Goal: Task Accomplishment & Management: Use online tool/utility

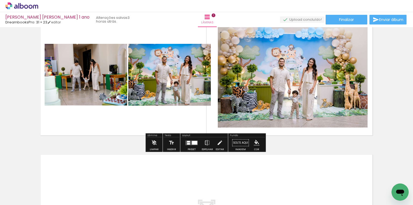
scroll to position [71, 0]
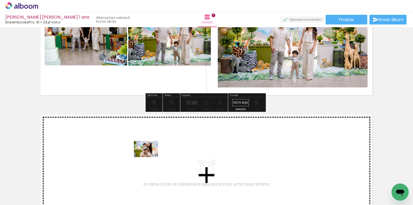
drag, startPoint x: 139, startPoint y: 188, endPoint x: 150, endPoint y: 157, distance: 32.9
click at [150, 157] on quentale-workspace at bounding box center [206, 102] width 413 height 205
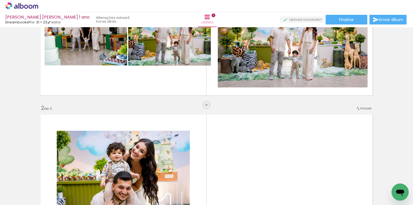
scroll to position [147, 0]
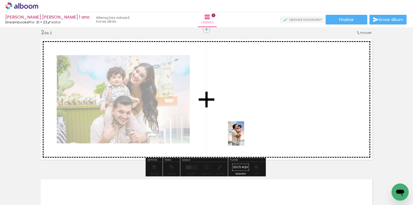
drag, startPoint x: 181, startPoint y: 188, endPoint x: 244, endPoint y: 137, distance: 81.1
click at [244, 137] on quentale-workspace at bounding box center [206, 102] width 413 height 205
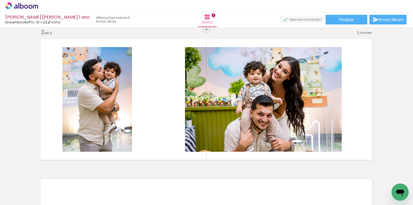
scroll to position [0, 718]
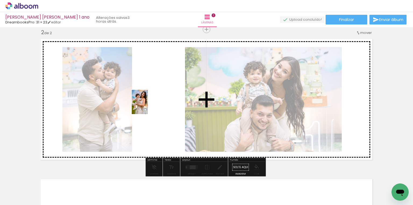
drag, startPoint x: 299, startPoint y: 186, endPoint x: 148, endPoint y: 106, distance: 170.7
click at [148, 106] on quentale-workspace at bounding box center [206, 102] width 413 height 205
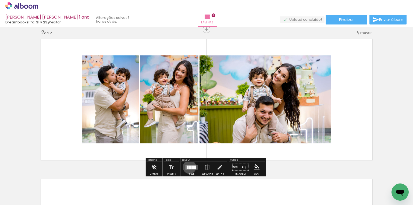
click at [189, 167] on div at bounding box center [190, 166] width 2 height 3
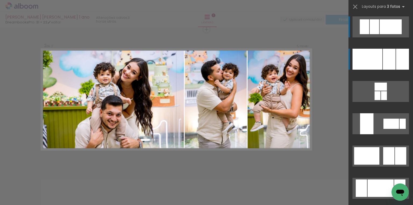
click at [389, 64] on div at bounding box center [389, 59] width 13 height 21
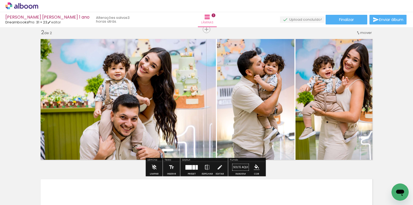
click at [208, 167] on iron-icon at bounding box center [207, 167] width 6 height 11
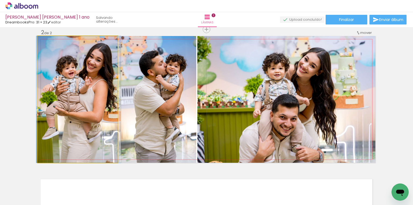
drag, startPoint x: 83, startPoint y: 90, endPoint x: 84, endPoint y: 99, distance: 9.2
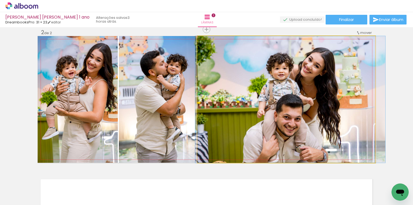
drag, startPoint x: 340, startPoint y: 104, endPoint x: 344, endPoint y: 94, distance: 10.0
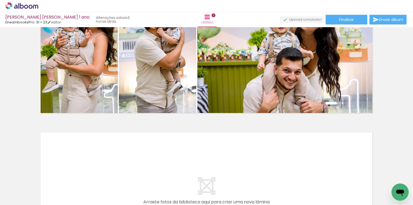
scroll to position [0, 0]
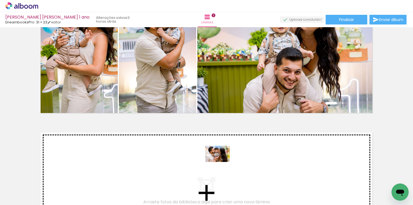
drag, startPoint x: 211, startPoint y: 190, endPoint x: 222, endPoint y: 162, distance: 30.5
click at [222, 162] on quentale-workspace at bounding box center [206, 102] width 413 height 205
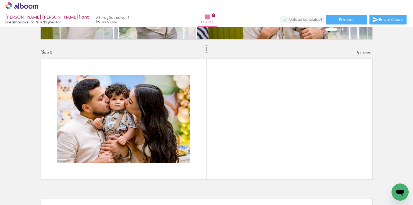
scroll to position [287, 0]
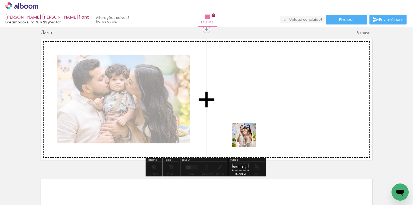
drag, startPoint x: 238, startPoint y: 190, endPoint x: 248, endPoint y: 139, distance: 51.8
click at [248, 139] on quentale-workspace at bounding box center [206, 102] width 413 height 205
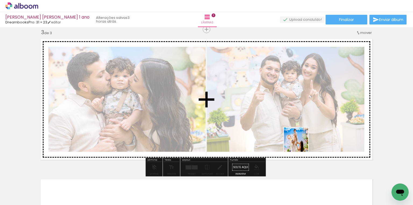
drag, startPoint x: 273, startPoint y: 190, endPoint x: 300, endPoint y: 144, distance: 53.6
click at [300, 144] on quentale-workspace at bounding box center [206, 102] width 413 height 205
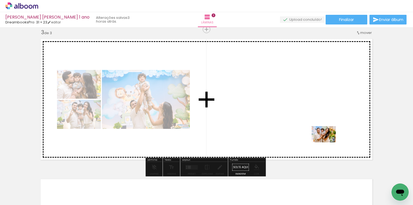
drag, startPoint x: 325, startPoint y: 189, endPoint x: 328, endPoint y: 142, distance: 46.9
click at [328, 142] on quentale-workspace at bounding box center [206, 102] width 413 height 205
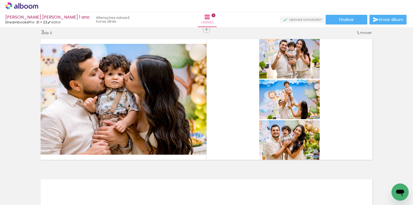
scroll to position [0, 216]
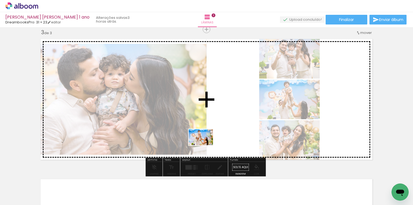
drag, startPoint x: 87, startPoint y: 189, endPoint x: 205, endPoint y: 145, distance: 126.3
click at [205, 145] on quentale-workspace at bounding box center [206, 102] width 413 height 205
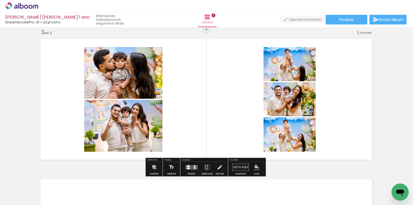
click at [194, 166] on div at bounding box center [195, 166] width 2 height 1
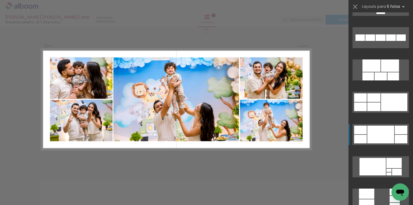
scroll to position [301, 0]
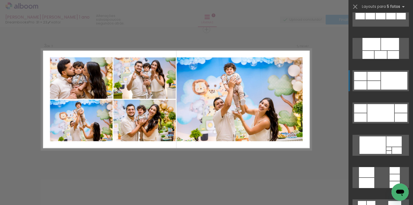
click at [379, 86] on quentale-layouter at bounding box center [381, 80] width 56 height 21
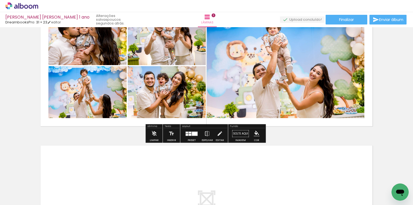
scroll to position [351, 0]
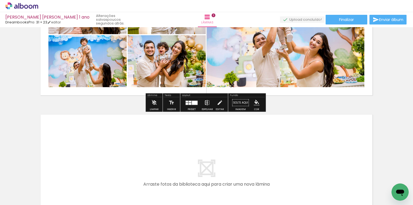
click at [206, 102] on iron-icon at bounding box center [207, 102] width 6 height 11
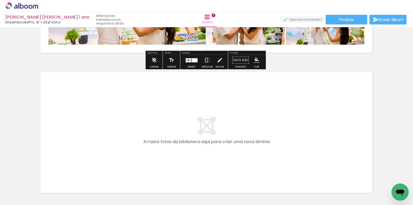
scroll to position [395, 0]
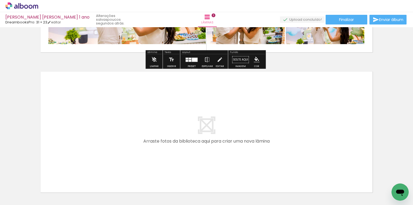
click at [140, 191] on div at bounding box center [139, 186] width 18 height 27
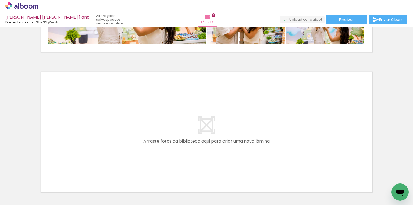
scroll to position [0, 181]
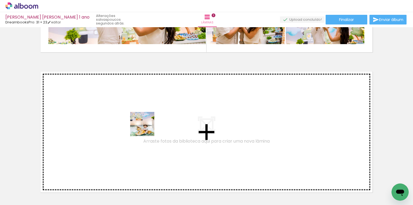
drag, startPoint x: 178, startPoint y: 192, endPoint x: 145, endPoint y: 121, distance: 78.5
click at [145, 121] on quentale-workspace at bounding box center [206, 102] width 413 height 205
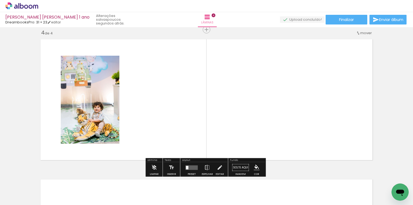
scroll to position [427, 0]
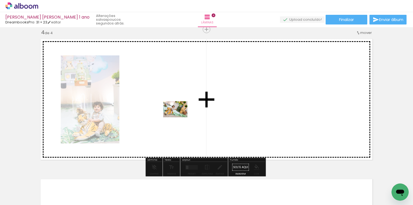
drag, startPoint x: 191, startPoint y: 171, endPoint x: 179, endPoint y: 117, distance: 54.9
click at [179, 117] on quentale-workspace at bounding box center [206, 102] width 413 height 205
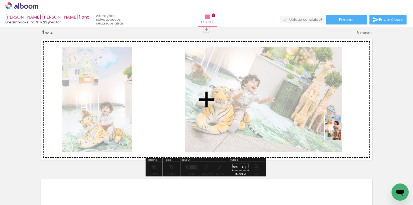
drag, startPoint x: 269, startPoint y: 193, endPoint x: 341, endPoint y: 132, distance: 95.0
click at [341, 132] on quentale-workspace at bounding box center [206, 102] width 413 height 205
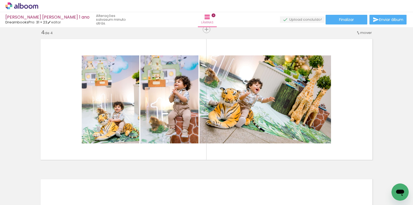
scroll to position [0, 1018]
drag, startPoint x: 171, startPoint y: 202, endPoint x: 6, endPoint y: 12, distance: 251.9
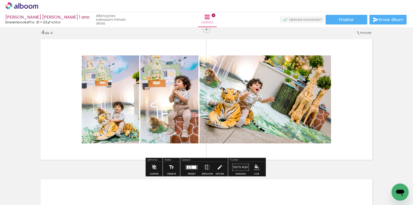
click at [194, 165] on div at bounding box center [193, 166] width 5 height 3
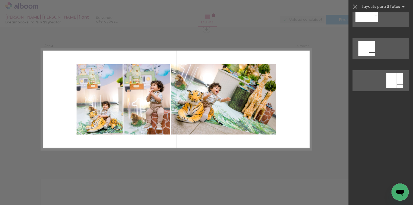
scroll to position [0, 0]
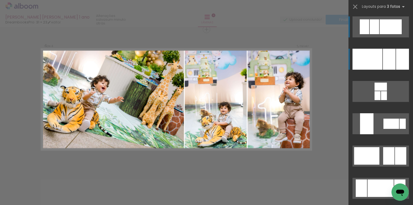
click at [372, 66] on div at bounding box center [368, 59] width 30 height 21
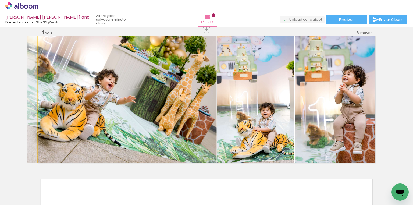
drag, startPoint x: 154, startPoint y: 106, endPoint x: 149, endPoint y: 105, distance: 4.8
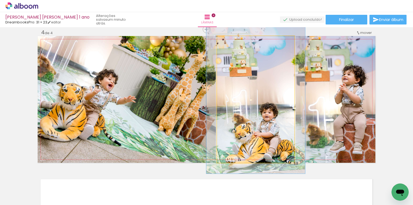
drag, startPoint x: 231, startPoint y: 43, endPoint x: 234, endPoint y: 43, distance: 3.2
type paper-slider "117"
click at [234, 43] on div at bounding box center [233, 41] width 9 height 9
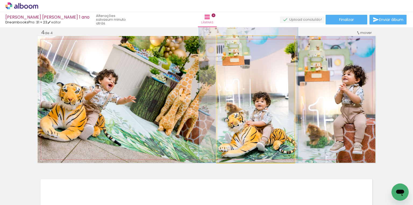
drag, startPoint x: 245, startPoint y: 96, endPoint x: 237, endPoint y: 72, distance: 24.8
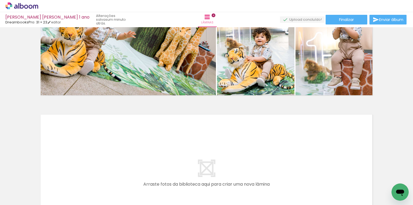
scroll to position [0, 219]
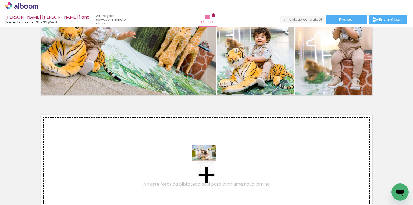
drag, startPoint x: 205, startPoint y: 191, endPoint x: 208, endPoint y: 161, distance: 30.0
click at [208, 161] on quentale-workspace at bounding box center [206, 102] width 413 height 205
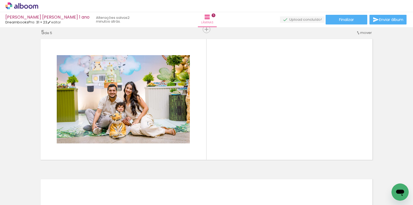
scroll to position [0, 851]
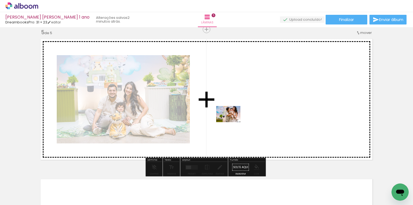
drag, startPoint x: 201, startPoint y: 186, endPoint x: 232, endPoint y: 122, distance: 71.0
click at [232, 122] on quentale-workspace at bounding box center [206, 102] width 413 height 205
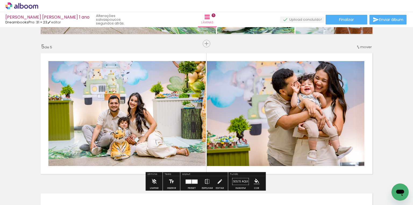
scroll to position [610, 0]
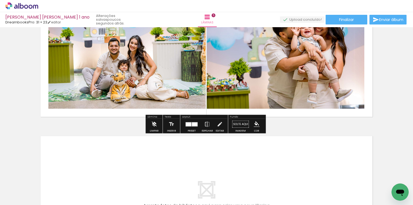
click at [155, 124] on iron-icon at bounding box center [154, 124] width 6 height 11
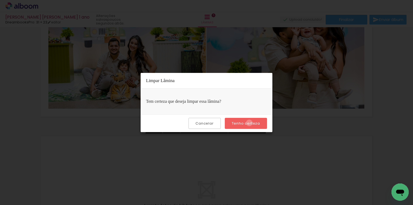
click at [0, 0] on slot "Tenho certeza" at bounding box center [0, 0] width 0 height 0
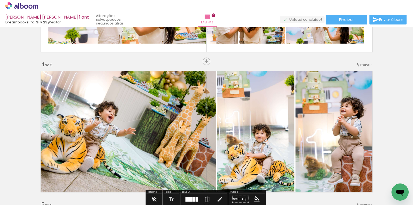
scroll to position [309, 0]
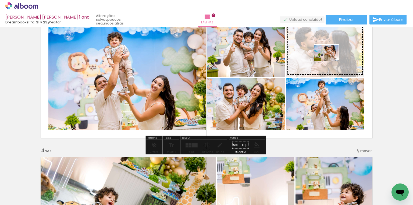
drag, startPoint x: 276, startPoint y: 188, endPoint x: 331, endPoint y: 61, distance: 138.7
click at [331, 61] on quentale-workspace at bounding box center [206, 102] width 413 height 205
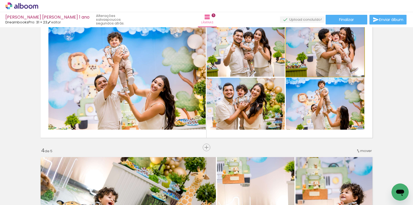
drag, startPoint x: 333, startPoint y: 56, endPoint x: 338, endPoint y: 66, distance: 10.8
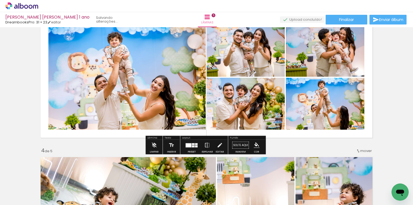
scroll to position [266, 0]
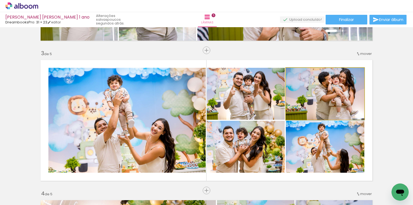
drag, startPoint x: 335, startPoint y: 94, endPoint x: 334, endPoint y: 101, distance: 7.5
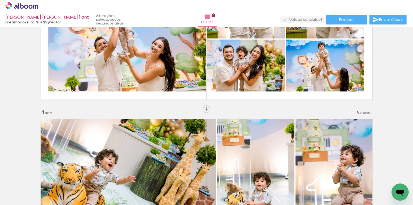
scroll to position [374, 0]
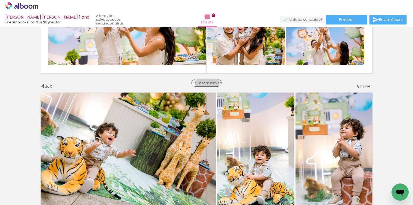
click at [206, 84] on span "Inserir lâmina" at bounding box center [208, 82] width 21 height 3
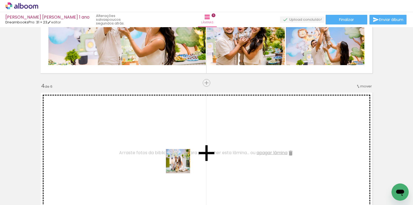
drag, startPoint x: 196, startPoint y: 186, endPoint x: 176, endPoint y: 148, distance: 42.9
click at [176, 148] on quentale-workspace at bounding box center [206, 102] width 413 height 205
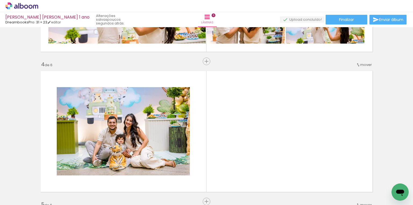
scroll to position [0, 0]
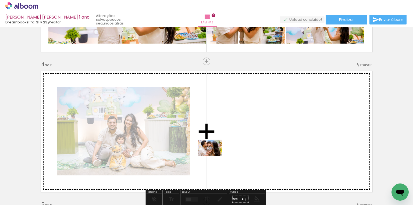
drag, startPoint x: 205, startPoint y: 189, endPoint x: 214, endPoint y: 156, distance: 34.1
click at [214, 156] on quentale-workspace at bounding box center [206, 102] width 413 height 205
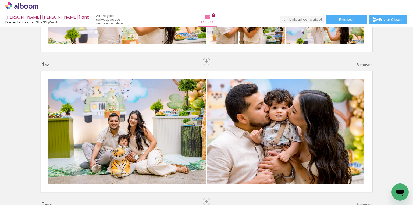
scroll to position [0, 933]
click at [182, 188] on div at bounding box center [175, 187] width 27 height 18
click at [340, 190] on div at bounding box center [331, 187] width 27 height 18
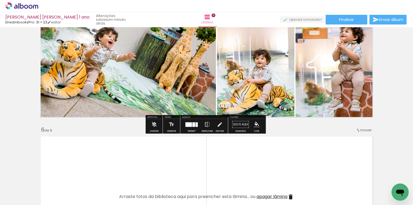
scroll to position [610, 0]
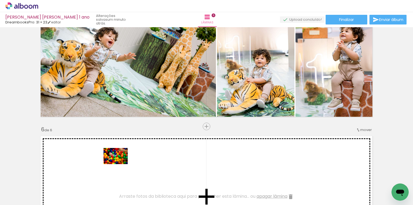
drag, startPoint x: 99, startPoint y: 189, endPoint x: 120, endPoint y: 164, distance: 32.8
click at [120, 164] on quentale-workspace at bounding box center [206, 102] width 413 height 205
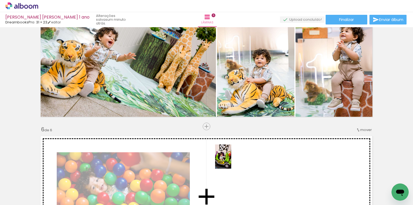
drag, startPoint x: 214, startPoint y: 187, endPoint x: 231, endPoint y: 161, distance: 31.7
click at [231, 161] on quentale-workspace at bounding box center [206, 102] width 413 height 205
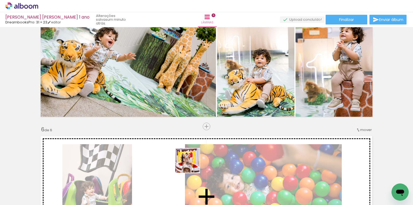
drag, startPoint x: 193, startPoint y: 185, endPoint x: 191, endPoint y: 165, distance: 20.5
click at [191, 165] on quentale-workspace at bounding box center [206, 102] width 413 height 205
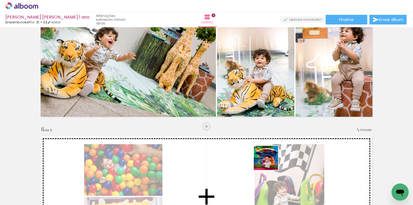
drag, startPoint x: 256, startPoint y: 189, endPoint x: 270, endPoint y: 162, distance: 30.8
click at [270, 162] on quentale-workspace at bounding box center [206, 102] width 413 height 205
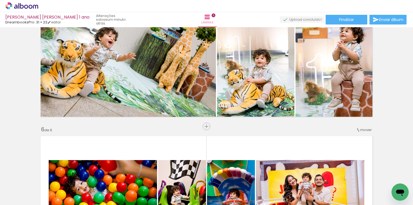
scroll to position [0, 870]
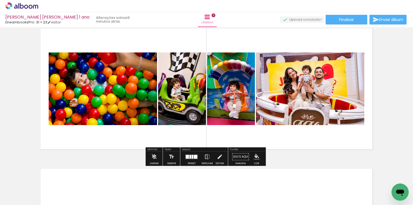
scroll to position [761, 0]
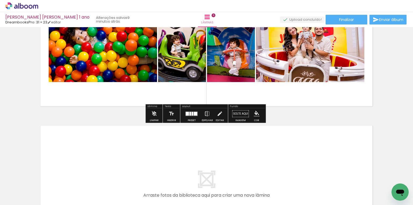
click at [192, 113] on div at bounding box center [193, 114] width 2 height 4
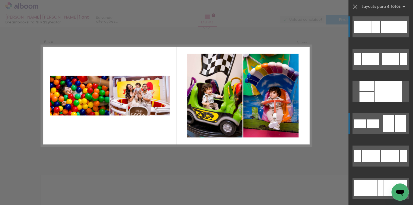
scroll to position [707, 0]
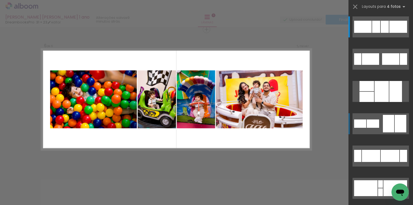
click at [395, 119] on div at bounding box center [401, 123] width 12 height 17
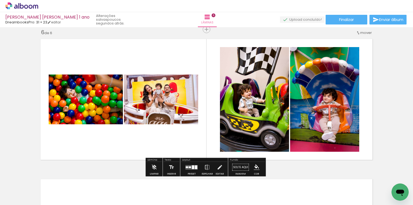
click at [93, 105] on quentale-photo at bounding box center [86, 99] width 74 height 50
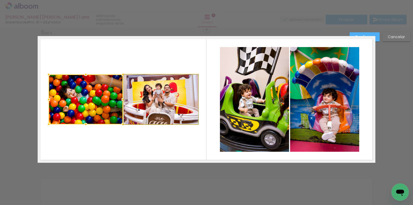
click at [152, 100] on quentale-photo at bounding box center [161, 99] width 74 height 50
click at [95, 91] on div at bounding box center [124, 99] width 150 height 50
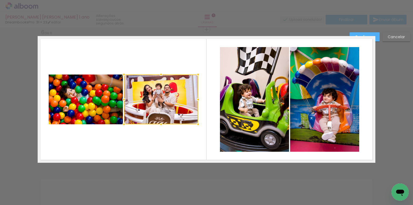
click at [157, 89] on div at bounding box center [161, 99] width 74 height 50
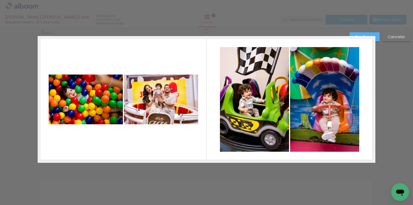
click at [92, 91] on quentale-photo at bounding box center [86, 99] width 74 height 50
click at [150, 93] on quentale-photo at bounding box center [161, 99] width 74 height 50
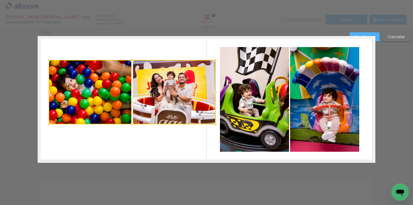
drag, startPoint x: 198, startPoint y: 73, endPoint x: 215, endPoint y: 58, distance: 22.9
click at [215, 58] on div at bounding box center [215, 60] width 11 height 11
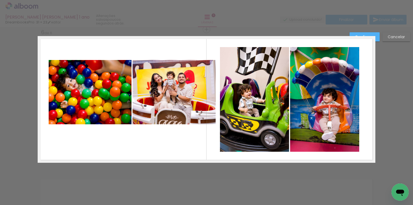
click at [106, 80] on quentale-photo at bounding box center [90, 92] width 83 height 64
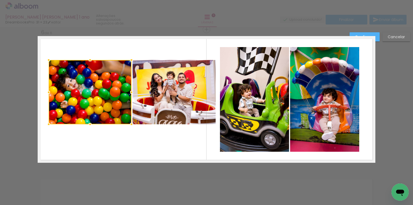
click at [106, 80] on div at bounding box center [90, 92] width 83 height 64
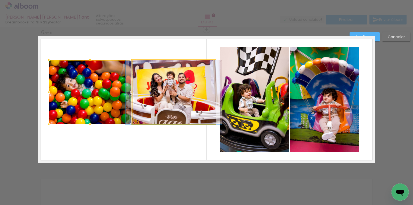
click at [164, 93] on quentale-photo at bounding box center [174, 92] width 83 height 64
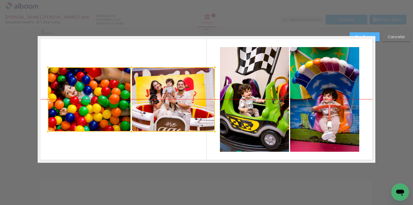
drag, startPoint x: 120, startPoint y: 90, endPoint x: 119, endPoint y: 99, distance: 8.6
click at [119, 99] on div at bounding box center [131, 99] width 167 height 64
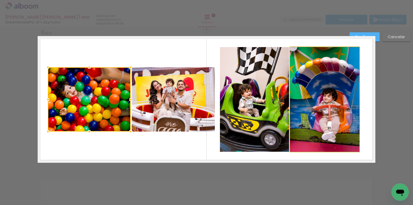
click at [329, 105] on quentale-photo at bounding box center [324, 99] width 69 height 105
click at [131, 105] on div at bounding box center [89, 99] width 83 height 64
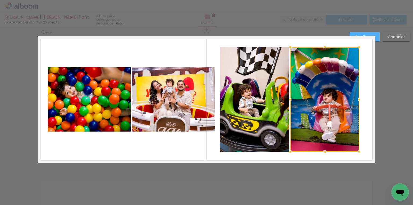
click at [273, 109] on quentale-photo at bounding box center [254, 99] width 69 height 105
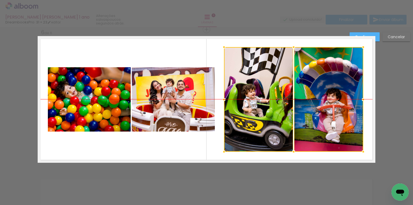
drag, startPoint x: 325, startPoint y: 102, endPoint x: 329, endPoint y: 102, distance: 4.0
click at [329, 102] on div at bounding box center [293, 99] width 139 height 105
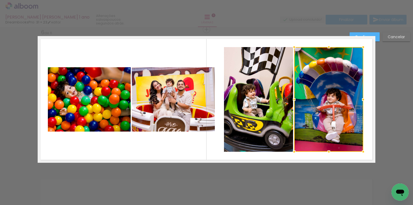
click at [376, 37] on paper-button "Confirmar" at bounding box center [365, 36] width 30 height 9
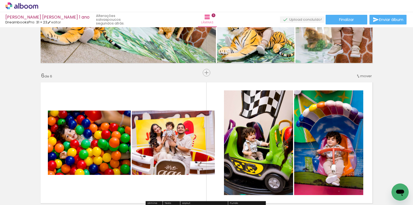
scroll to position [710, 0]
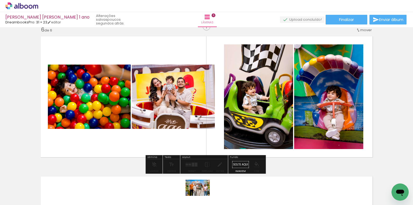
drag, startPoint x: 190, startPoint y: 188, endPoint x: 202, endPoint y: 196, distance: 13.8
click at [202, 196] on div at bounding box center [192, 187] width 27 height 18
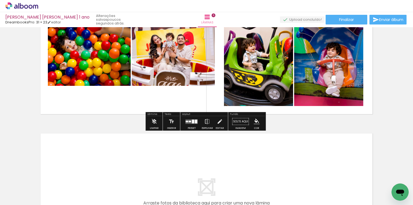
scroll to position [796, 0]
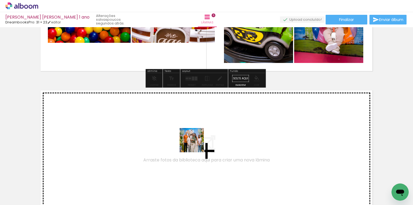
drag, startPoint x: 193, startPoint y: 187, endPoint x: 196, endPoint y: 143, distance: 44.0
click at [196, 143] on quentale-workspace at bounding box center [206, 102] width 413 height 205
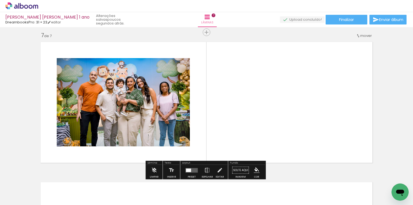
scroll to position [847, 0]
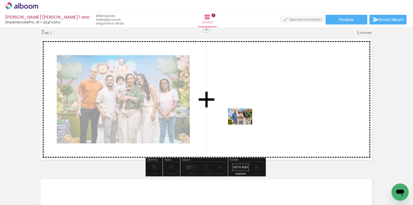
drag, startPoint x: 257, startPoint y: 185, endPoint x: 244, endPoint y: 125, distance: 61.8
click at [244, 125] on quentale-workspace at bounding box center [206, 102] width 413 height 205
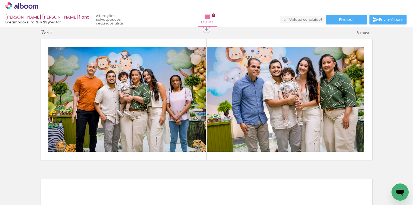
scroll to position [0, 1018]
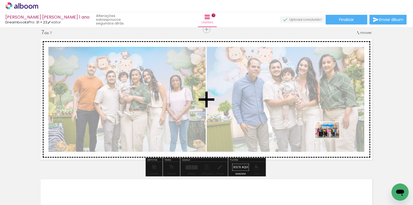
drag, startPoint x: 331, startPoint y: 186, endPoint x: 331, endPoint y: 138, distance: 48.1
click at [331, 138] on quentale-workspace at bounding box center [206, 102] width 413 height 205
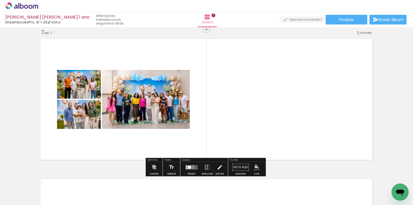
click at [191, 167] on quentale-layouter at bounding box center [192, 167] width 12 height 5
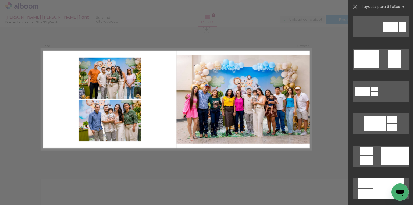
scroll to position [301, 0]
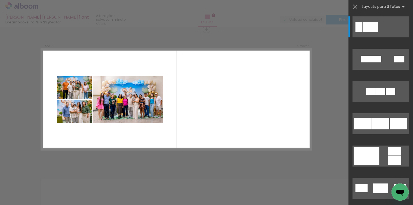
scroll to position [295, 0]
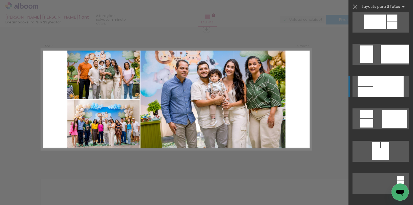
click at [380, 89] on div at bounding box center [388, 86] width 30 height 21
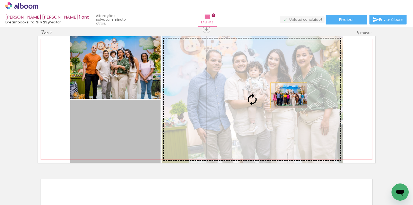
drag, startPoint x: 128, startPoint y: 130, endPoint x: 287, endPoint y: 95, distance: 163.1
click at [0, 0] on slot at bounding box center [0, 0] width 0 height 0
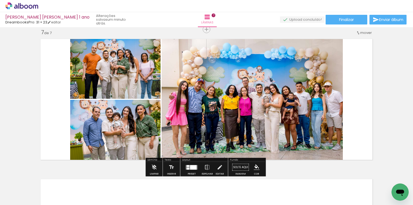
click at [270, 98] on quentale-photo at bounding box center [252, 99] width 181 height 127
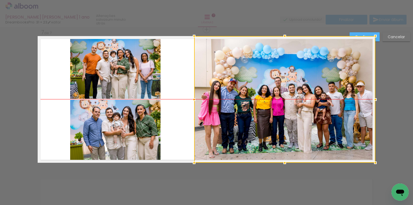
drag, startPoint x: 256, startPoint y: 89, endPoint x: 308, endPoint y: 90, distance: 52.2
click at [308, 90] on div at bounding box center [284, 99] width 181 height 127
click at [378, 37] on div at bounding box center [375, 36] width 11 height 11
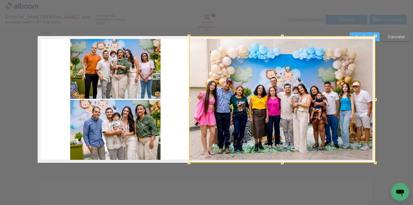
drag, startPoint x: 191, startPoint y: 99, endPoint x: 166, endPoint y: 95, distance: 25.0
click at [166, 95] on album-spread "7 de 7" at bounding box center [207, 99] width 338 height 127
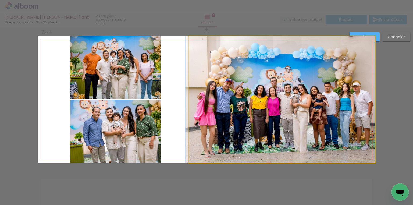
click at [261, 58] on quentale-photo at bounding box center [282, 99] width 186 height 127
click at [261, 58] on div at bounding box center [282, 99] width 186 height 127
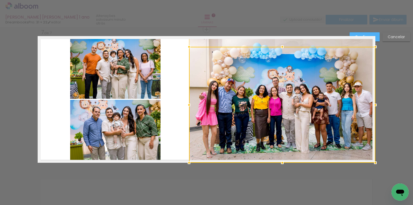
drag, startPoint x: 278, startPoint y: 34, endPoint x: 279, endPoint y: 45, distance: 10.8
click at [279, 45] on div at bounding box center [282, 46] width 11 height 11
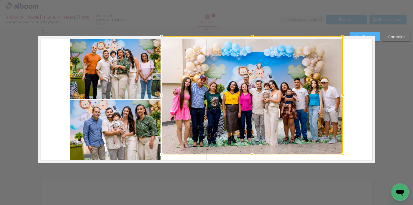
drag, startPoint x: 250, startPoint y: 163, endPoint x: 251, endPoint y: 155, distance: 8.4
click at [251, 155] on div at bounding box center [252, 154] width 11 height 11
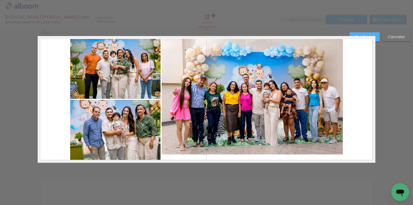
click at [262, 108] on quentale-photo at bounding box center [252, 95] width 181 height 118
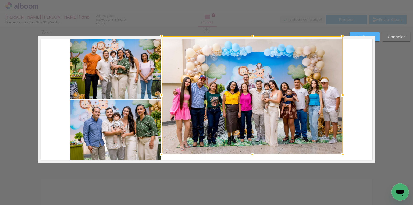
click at [262, 108] on div at bounding box center [252, 95] width 181 height 118
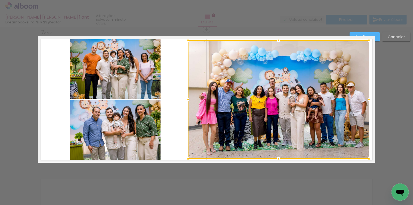
drag, startPoint x: 276, startPoint y: 95, endPoint x: 302, endPoint y: 99, distance: 27.0
click at [302, 99] on div at bounding box center [278, 99] width 181 height 118
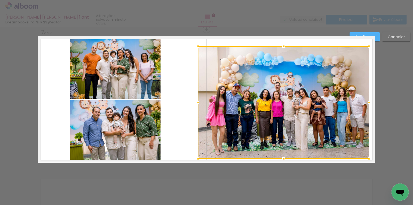
drag, startPoint x: 188, startPoint y: 41, endPoint x: 247, endPoint y: 68, distance: 65.3
click at [198, 47] on div at bounding box center [198, 46] width 11 height 11
click at [262, 73] on div at bounding box center [284, 102] width 172 height 112
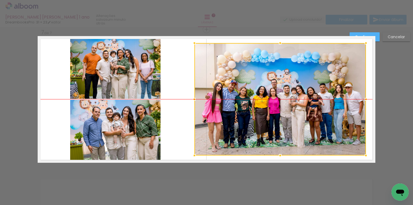
drag, startPoint x: 285, startPoint y: 73, endPoint x: 280, endPoint y: 70, distance: 5.1
click at [281, 70] on div at bounding box center [280, 99] width 172 height 112
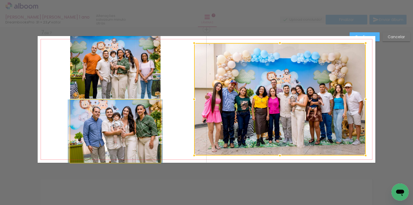
click at [129, 120] on quentale-photo at bounding box center [115, 131] width 90 height 63
click at [194, 120] on div at bounding box center [280, 99] width 172 height 112
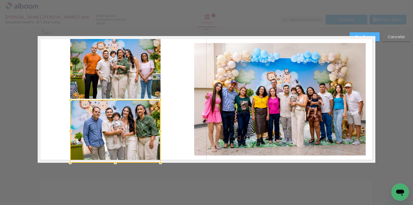
click at [133, 73] on quentale-photo at bounding box center [115, 67] width 90 height 63
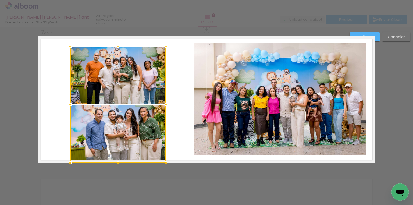
drag, startPoint x: 160, startPoint y: 34, endPoint x: 151, endPoint y: 79, distance: 45.5
click at [166, 45] on div at bounding box center [166, 46] width 11 height 11
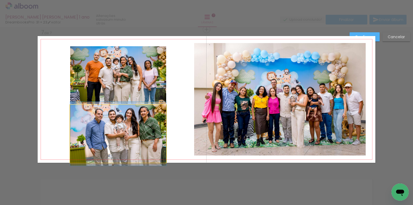
click at [132, 115] on quentale-photo at bounding box center [118, 134] width 96 height 58
click at [132, 104] on div at bounding box center [118, 75] width 96 height 58
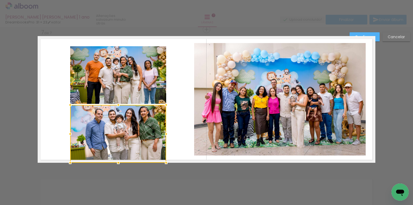
click at [137, 90] on quentale-photo at bounding box center [118, 75] width 96 height 58
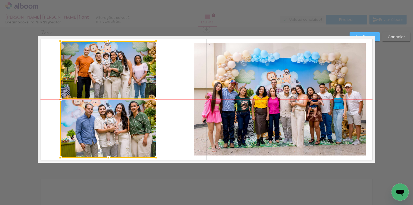
drag, startPoint x: 139, startPoint y: 98, endPoint x: 129, endPoint y: 95, distance: 10.5
click at [129, 95] on div at bounding box center [108, 99] width 96 height 116
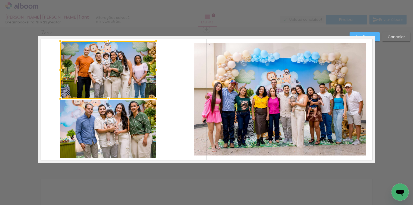
click at [145, 115] on quentale-photo at bounding box center [108, 129] width 96 height 58
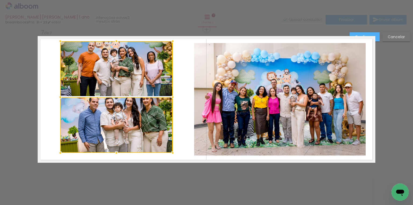
drag, startPoint x: 155, startPoint y: 158, endPoint x: 171, endPoint y: 151, distance: 17.8
click at [171, 151] on div at bounding box center [172, 152] width 11 height 11
click at [0, 0] on slot "Confirmar" at bounding box center [0, 0] width 0 height 0
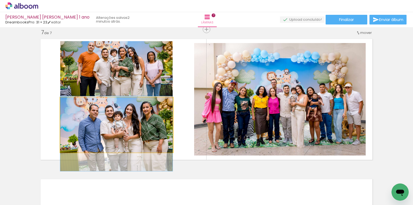
drag, startPoint x: 145, startPoint y: 113, endPoint x: 155, endPoint y: 118, distance: 11.1
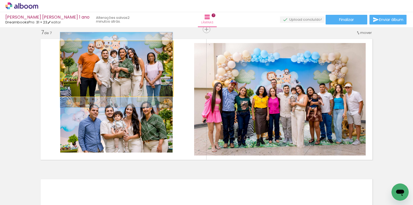
drag, startPoint x: 153, startPoint y: 67, endPoint x: 157, endPoint y: 68, distance: 3.7
click at [143, 61] on quentale-photo at bounding box center [116, 68] width 112 height 55
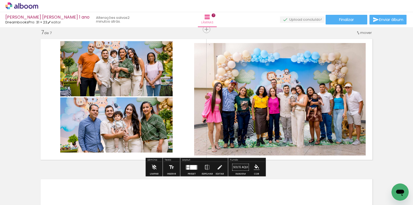
click at [143, 61] on quentale-photo at bounding box center [116, 68] width 112 height 55
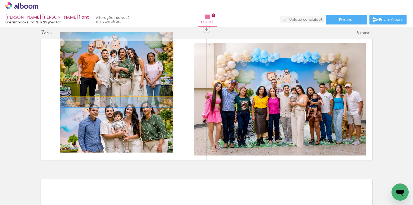
click at [143, 61] on quentale-photo at bounding box center [116, 68] width 112 height 55
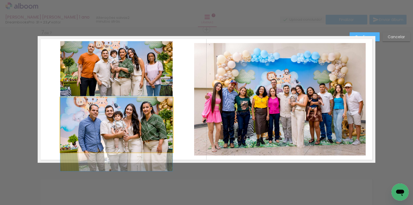
click at [136, 117] on quentale-photo at bounding box center [116, 124] width 112 height 55
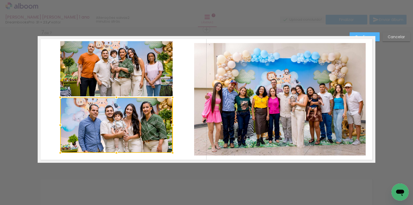
click at [144, 73] on quentale-photo at bounding box center [116, 68] width 112 height 55
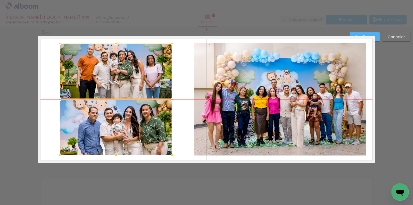
drag, startPoint x: 151, startPoint y: 66, endPoint x: 150, endPoint y: 70, distance: 3.3
click at [150, 70] on div at bounding box center [116, 100] width 112 height 112
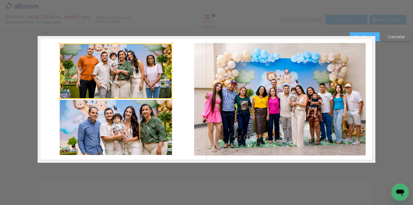
click at [376, 35] on paper-button "Confirmar" at bounding box center [365, 36] width 30 height 9
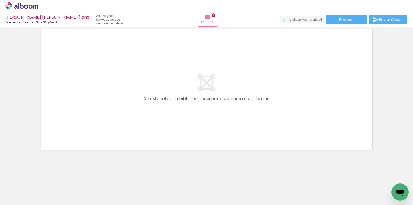
scroll to position [0, 300]
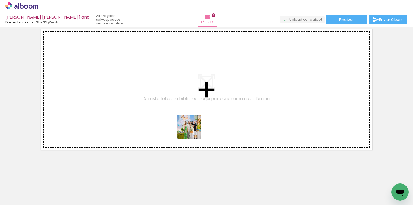
drag, startPoint x: 185, startPoint y: 187, endPoint x: 232, endPoint y: 170, distance: 50.4
click at [196, 125] on quentale-workspace at bounding box center [206, 102] width 413 height 205
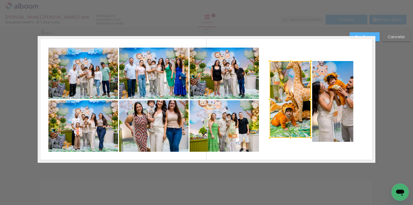
scroll to position [0, 1018]
click at [0, 0] on slot "Cancelar" at bounding box center [0, 0] width 0 height 0
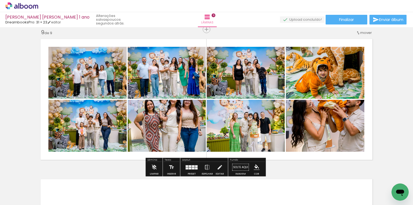
click at [109, 66] on quentale-photo at bounding box center [87, 73] width 78 height 52
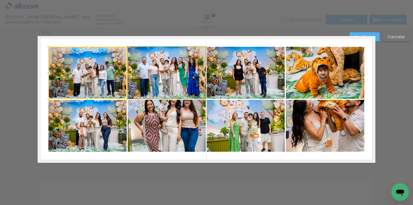
click at [151, 69] on quentale-photo at bounding box center [167, 73] width 78 height 52
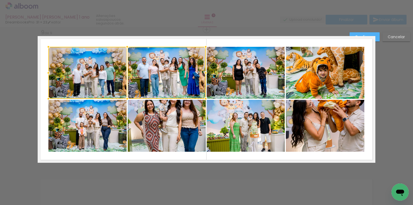
click at [79, 119] on quentale-photo at bounding box center [87, 126] width 78 height 52
click at [178, 121] on div at bounding box center [126, 99] width 157 height 105
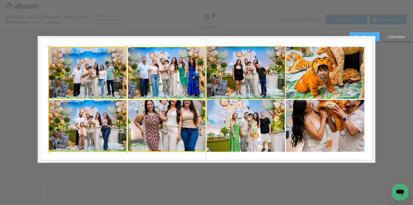
click at [260, 69] on quentale-photo at bounding box center [246, 73] width 78 height 52
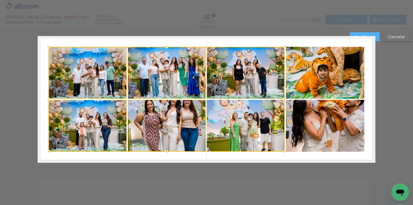
click at [243, 127] on div at bounding box center [166, 99] width 236 height 105
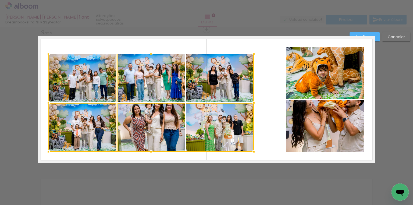
drag, startPoint x: 284, startPoint y: 45, endPoint x: 249, endPoint y: 46, distance: 34.7
click at [249, 46] on album-spread "9 de 9" at bounding box center [207, 99] width 338 height 127
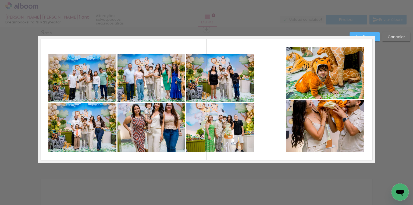
click at [105, 74] on quentale-photo at bounding box center [82, 78] width 68 height 48
click at [105, 74] on div at bounding box center [82, 78] width 68 height 48
click at [94, 116] on quentale-photo at bounding box center [82, 127] width 68 height 48
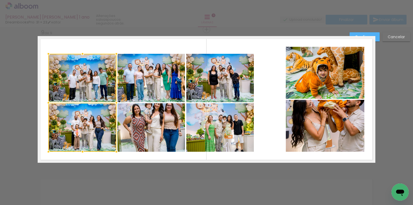
click at [132, 84] on quentale-photo at bounding box center [151, 78] width 67 height 48
click at [140, 118] on div at bounding box center [116, 103] width 137 height 98
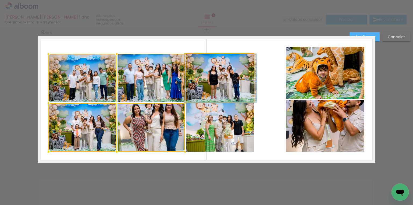
click at [198, 93] on quentale-photo at bounding box center [220, 78] width 68 height 48
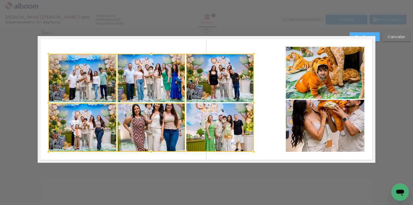
click at [198, 116] on div at bounding box center [150, 103] width 205 height 98
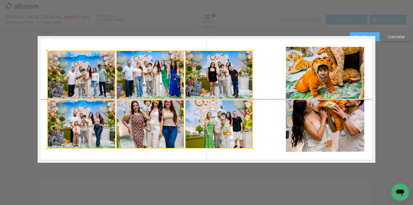
drag, startPoint x: 198, startPoint y: 99, endPoint x: 198, endPoint y: 93, distance: 6.2
click at [198, 93] on div at bounding box center [149, 100] width 205 height 98
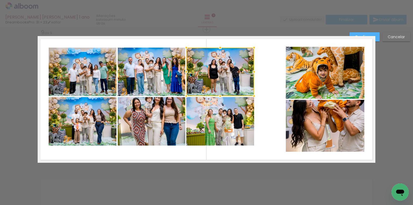
click at [101, 80] on quentale-photo at bounding box center [83, 72] width 68 height 48
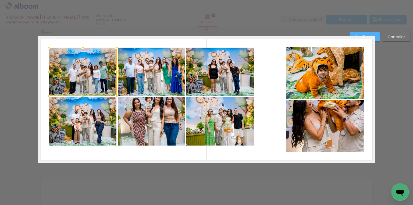
click at [101, 80] on div at bounding box center [83, 72] width 68 height 48
click at [155, 75] on quentale-photo at bounding box center [151, 72] width 67 height 48
click at [200, 72] on quentale-photo at bounding box center [220, 72] width 68 height 48
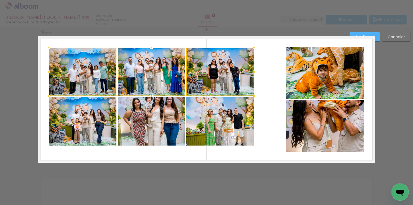
click at [202, 111] on quentale-photo at bounding box center [220, 121] width 68 height 48
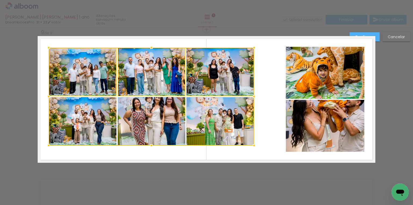
click at [139, 113] on div at bounding box center [151, 97] width 205 height 98
click at [92, 114] on div at bounding box center [151, 97] width 205 height 98
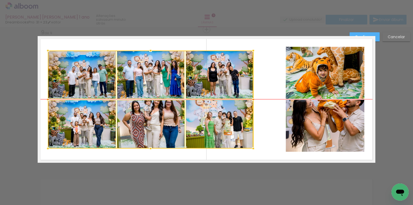
drag, startPoint x: 147, startPoint y: 83, endPoint x: 146, endPoint y: 86, distance: 2.8
click at [146, 86] on div at bounding box center [150, 100] width 205 height 98
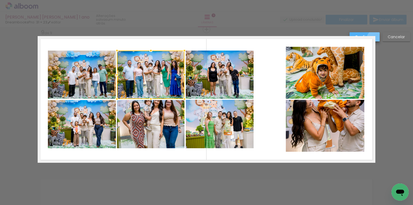
click at [374, 38] on paper-button "Confirmar" at bounding box center [365, 36] width 30 height 9
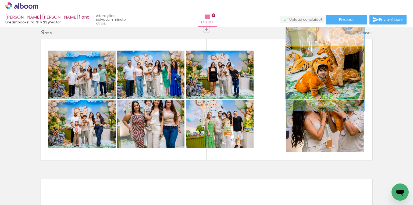
click at [303, 75] on quentale-photo at bounding box center [325, 73] width 79 height 52
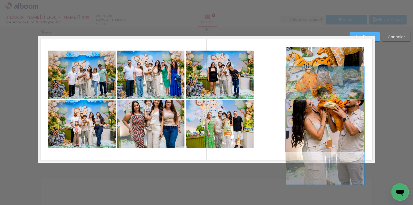
click at [311, 125] on quentale-photo at bounding box center [325, 126] width 79 height 52
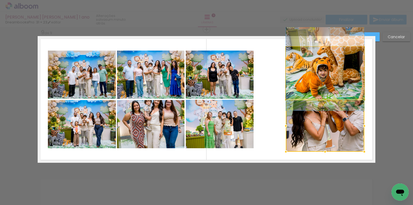
click at [327, 79] on quentale-photo at bounding box center [325, 73] width 79 height 52
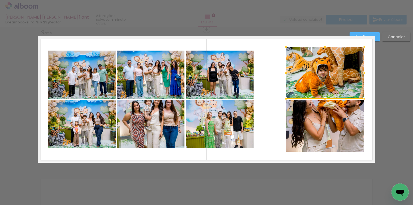
click at [327, 79] on div at bounding box center [325, 73] width 79 height 52
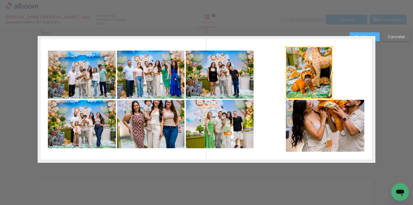
drag, startPoint x: 361, startPoint y: 72, endPoint x: 329, endPoint y: 75, distance: 32.2
click at [329, 75] on div at bounding box center [332, 72] width 11 height 11
click at [323, 125] on quentale-photo at bounding box center [325, 126] width 79 height 52
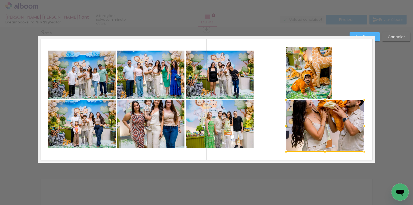
click at [323, 125] on div at bounding box center [325, 126] width 79 height 52
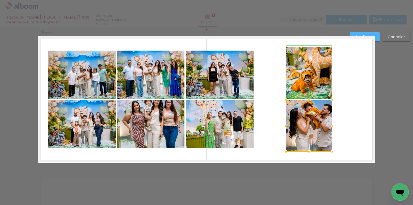
drag, startPoint x: 360, startPoint y: 126, endPoint x: 328, endPoint y: 127, distance: 32.0
click at [328, 127] on div at bounding box center [332, 125] width 11 height 11
click at [301, 130] on div at bounding box center [309, 126] width 47 height 52
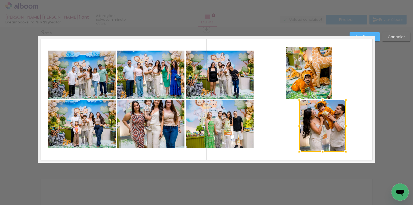
drag, startPoint x: 293, startPoint y: 130, endPoint x: 307, endPoint y: 134, distance: 14.1
click at [307, 134] on div at bounding box center [322, 126] width 47 height 52
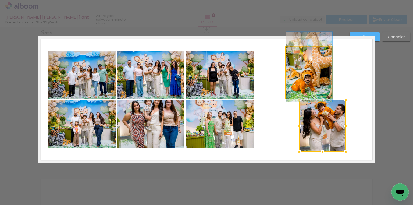
click at [299, 75] on quentale-photo at bounding box center [309, 73] width 47 height 52
click at [299, 100] on div at bounding box center [322, 126] width 47 height 52
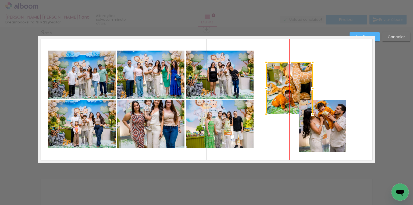
drag, startPoint x: 308, startPoint y: 68, endPoint x: 286, endPoint y: 84, distance: 27.2
click at [286, 84] on div at bounding box center [289, 88] width 47 height 52
click at [325, 112] on quentale-photo at bounding box center [322, 126] width 47 height 52
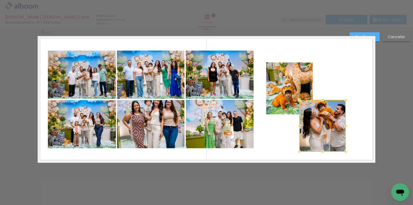
click at [325, 112] on div at bounding box center [322, 126] width 47 height 52
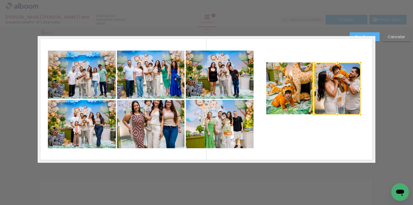
drag, startPoint x: 315, startPoint y: 129, endPoint x: 330, endPoint y: 94, distance: 38.7
click at [330, 94] on div at bounding box center [337, 89] width 47 height 52
click at [296, 108] on quentale-photo at bounding box center [289, 88] width 47 height 52
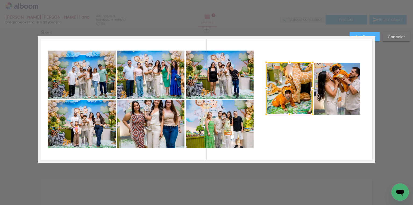
click at [327, 111] on quentale-photo at bounding box center [337, 89] width 47 height 52
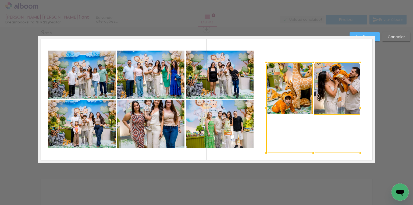
drag, startPoint x: 311, startPoint y: 115, endPoint x: 310, endPoint y: 152, distance: 36.9
click at [310, 152] on album-spread "9 de 9" at bounding box center [207, 99] width 338 height 127
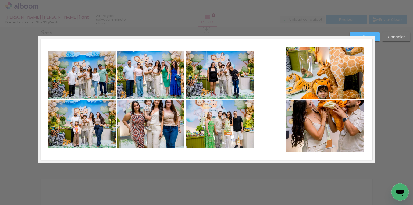
click at [329, 84] on quentale-photo at bounding box center [325, 73] width 79 height 52
click at [329, 84] on div at bounding box center [325, 73] width 79 height 52
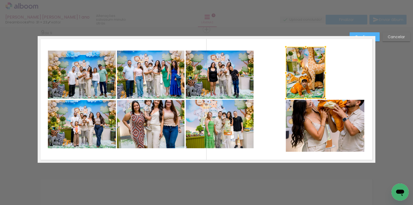
drag, startPoint x: 361, startPoint y: 71, endPoint x: 322, endPoint y: 76, distance: 39.4
click at [322, 76] on div at bounding box center [325, 72] width 11 height 11
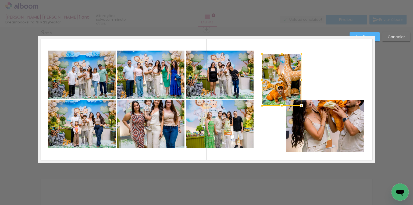
drag, startPoint x: 307, startPoint y: 76, endPoint x: 281, endPoint y: 83, distance: 26.1
click at [281, 83] on div at bounding box center [282, 80] width 40 height 52
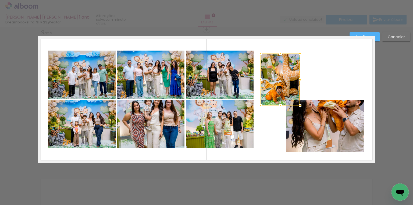
click at [325, 126] on quentale-photo at bounding box center [325, 126] width 79 height 52
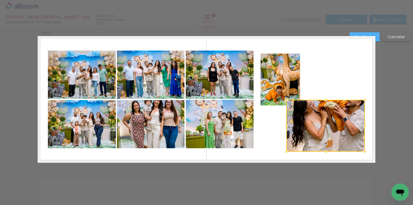
click at [326, 126] on div at bounding box center [325, 126] width 79 height 52
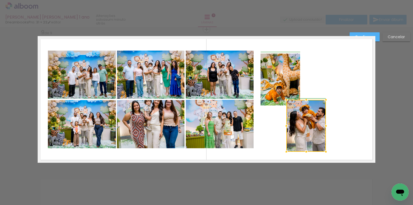
drag, startPoint x: 363, startPoint y: 127, endPoint x: 324, endPoint y: 129, distance: 39.1
click at [324, 129] on div at bounding box center [326, 125] width 11 height 11
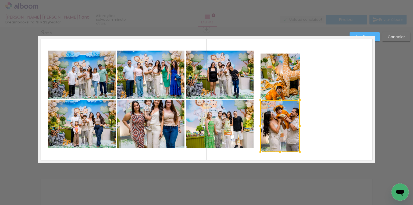
drag, startPoint x: 305, startPoint y: 129, endPoint x: 281, endPoint y: 129, distance: 24.2
click at [281, 129] on div at bounding box center [280, 126] width 40 height 52
click at [299, 126] on div at bounding box center [299, 126] width 11 height 11
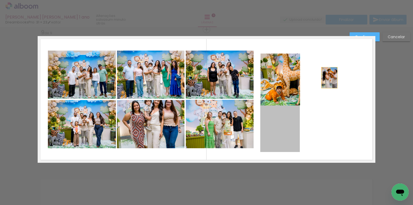
drag, startPoint x: 277, startPoint y: 121, endPoint x: 323, endPoint y: 79, distance: 63.0
click at [324, 78] on quentale-layouter at bounding box center [207, 99] width 338 height 127
drag, startPoint x: 283, startPoint y: 129, endPoint x: 317, endPoint y: 82, distance: 57.9
click at [318, 81] on quentale-layouter at bounding box center [207, 99] width 338 height 127
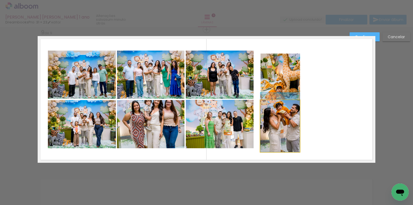
click at [290, 120] on quentale-photo at bounding box center [280, 126] width 40 height 52
click at [290, 120] on div at bounding box center [280, 126] width 40 height 52
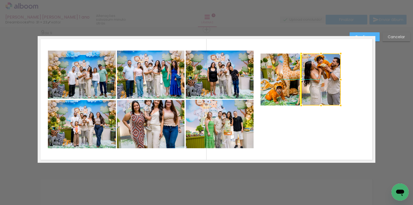
drag, startPoint x: 284, startPoint y: 122, endPoint x: 326, endPoint y: 74, distance: 63.6
click at [326, 74] on div at bounding box center [321, 80] width 40 height 52
click at [287, 86] on quentale-photo at bounding box center [281, 80] width 40 height 52
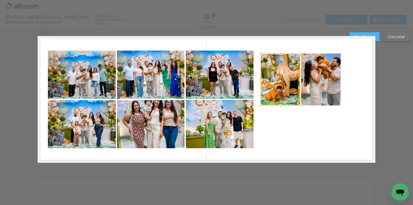
click at [287, 86] on div at bounding box center [281, 80] width 40 height 52
click at [317, 88] on quentale-photo at bounding box center [321, 80] width 40 height 52
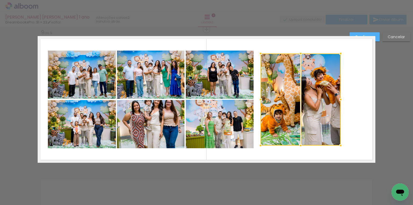
drag, startPoint x: 301, startPoint y: 107, endPoint x: 277, endPoint y: 127, distance: 30.9
click at [317, 148] on album-spread "9 de 9" at bounding box center [207, 99] width 338 height 127
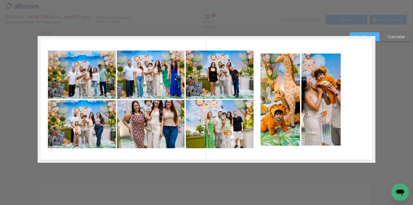
click at [273, 114] on quentale-photo at bounding box center [281, 100] width 40 height 92
click at [273, 113] on div at bounding box center [281, 100] width 40 height 92
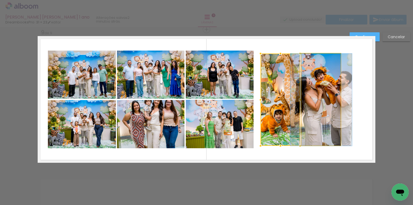
click at [315, 111] on quentale-photo at bounding box center [321, 100] width 40 height 92
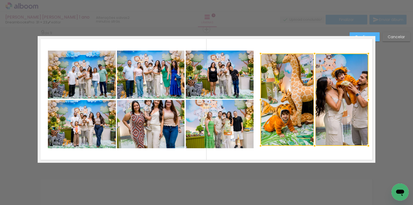
drag, startPoint x: 338, startPoint y: 98, endPoint x: 366, endPoint y: 97, distance: 27.7
click at [366, 97] on div at bounding box center [368, 99] width 11 height 11
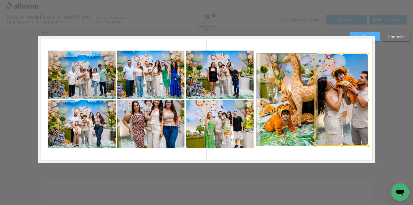
click at [276, 100] on quentale-photo at bounding box center [288, 100] width 54 height 92
click at [315, 100] on div at bounding box center [341, 100] width 53 height 92
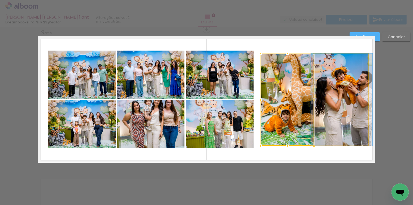
click at [324, 103] on quentale-photo at bounding box center [341, 100] width 53 height 92
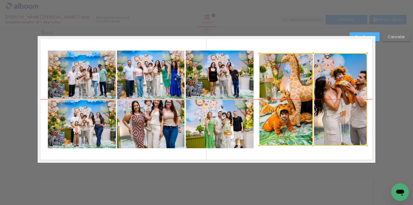
click at [332, 99] on div at bounding box center [313, 99] width 108 height 92
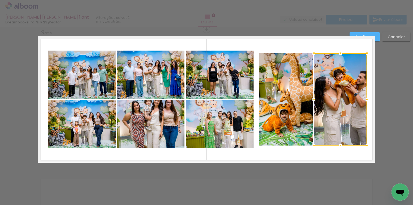
click at [375, 36] on paper-button "Confirmar" at bounding box center [365, 36] width 30 height 9
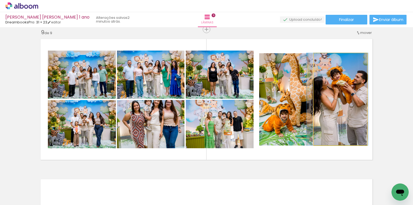
drag, startPoint x: 340, startPoint y: 80, endPoint x: 337, endPoint y: 79, distance: 3.1
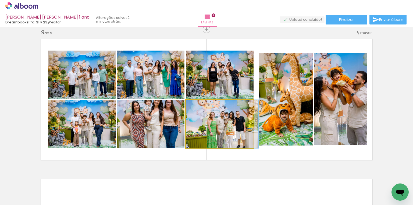
drag, startPoint x: 223, startPoint y: 123, endPoint x: 228, endPoint y: 123, distance: 4.8
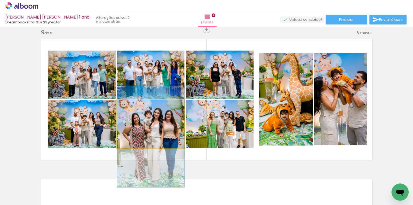
drag, startPoint x: 165, startPoint y: 122, endPoint x: 165, endPoint y: 134, distance: 12.4
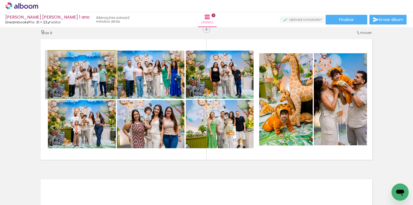
click at [87, 74] on quentale-photo at bounding box center [82, 75] width 68 height 48
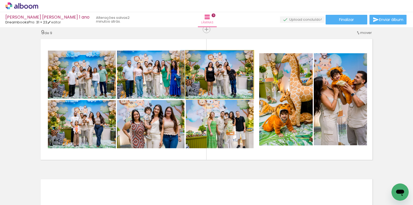
drag, startPoint x: 226, startPoint y: 82, endPoint x: 219, endPoint y: 78, distance: 8.3
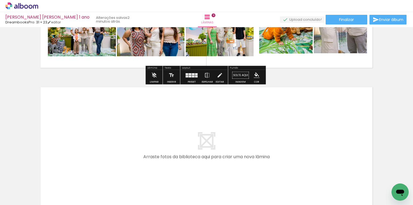
scroll to position [1278, 0]
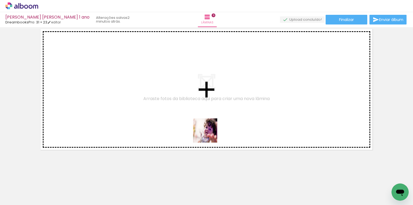
drag, startPoint x: 215, startPoint y: 187, endPoint x: 237, endPoint y: 169, distance: 27.9
click at [210, 132] on quentale-workspace at bounding box center [206, 102] width 413 height 205
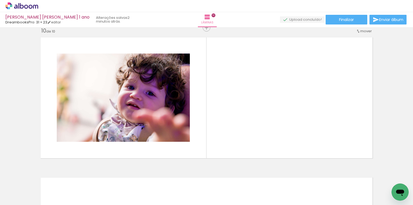
scroll to position [1268, 0]
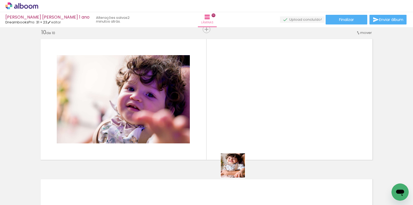
drag, startPoint x: 239, startPoint y: 179, endPoint x: 274, endPoint y: 178, distance: 35.0
click at [226, 116] on quentale-workspace at bounding box center [206, 102] width 413 height 205
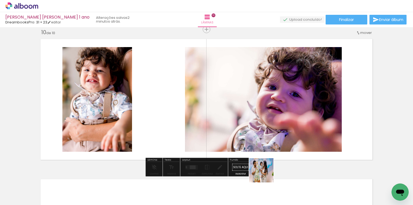
drag, startPoint x: 268, startPoint y: 180, endPoint x: 247, endPoint y: 126, distance: 58.5
click at [247, 126] on quentale-workspace at bounding box center [206, 102] width 413 height 205
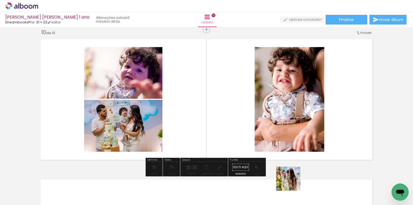
drag, startPoint x: 296, startPoint y: 189, endPoint x: 268, endPoint y: 137, distance: 58.8
click at [268, 137] on quentale-workspace at bounding box center [206, 102] width 413 height 205
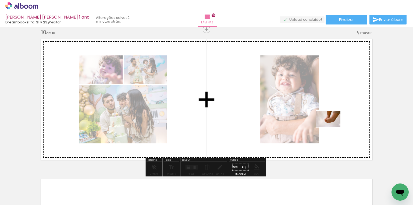
drag, startPoint x: 357, startPoint y: 179, endPoint x: 332, endPoint y: 127, distance: 57.1
click at [332, 127] on quentale-workspace at bounding box center [206, 102] width 413 height 205
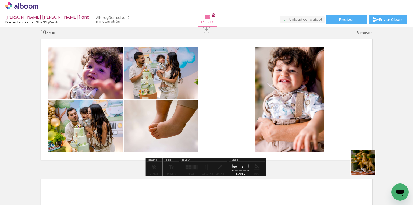
drag, startPoint x: 392, startPoint y: 185, endPoint x: 341, endPoint y: 141, distance: 67.1
click at [341, 141] on quentale-workspace at bounding box center [206, 102] width 413 height 205
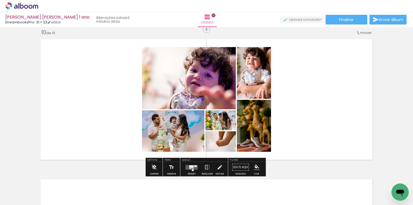
click at [190, 165] on div at bounding box center [191, 166] width 5 height 2
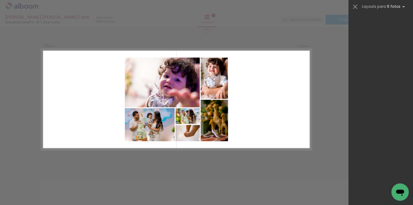
scroll to position [0, 0]
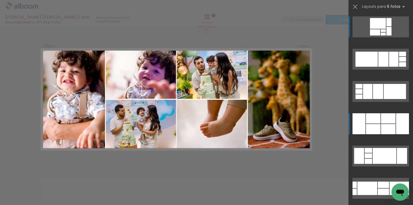
click at [381, 127] on div at bounding box center [388, 129] width 15 height 10
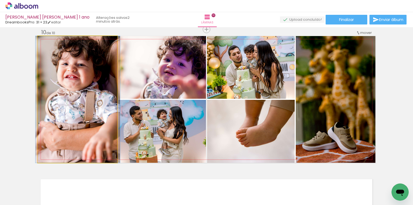
drag, startPoint x: 80, startPoint y: 93, endPoint x: 80, endPoint y: 109, distance: 16.1
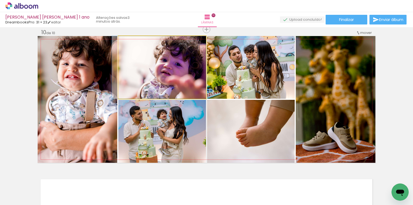
drag, startPoint x: 189, startPoint y: 87, endPoint x: 162, endPoint y: 86, distance: 26.1
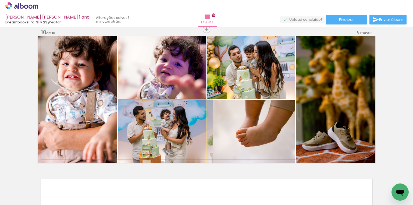
drag, startPoint x: 163, startPoint y: 124, endPoint x: 172, endPoint y: 124, distance: 9.1
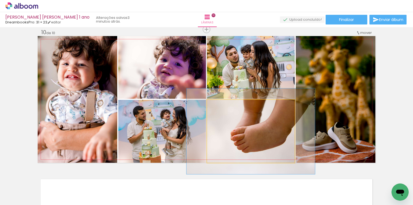
drag, startPoint x: 221, startPoint y: 105, endPoint x: 227, endPoint y: 106, distance: 6.8
type paper-slider "136"
click at [227, 106] on div at bounding box center [226, 105] width 9 height 9
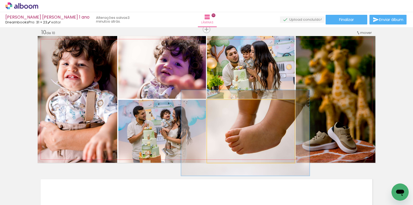
drag, startPoint x: 270, startPoint y: 119, endPoint x: 265, endPoint y: 121, distance: 5.6
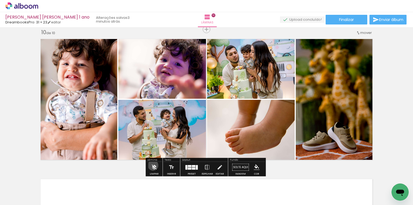
click at [153, 165] on iron-icon at bounding box center [154, 167] width 6 height 11
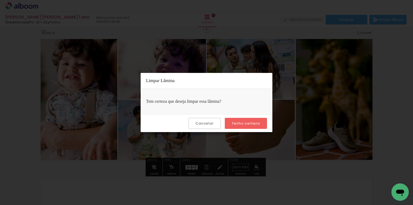
click at [0, 0] on slot "Cancelar" at bounding box center [0, 0] width 0 height 0
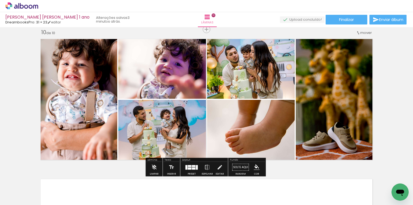
click at [192, 165] on div at bounding box center [193, 166] width 3 height 2
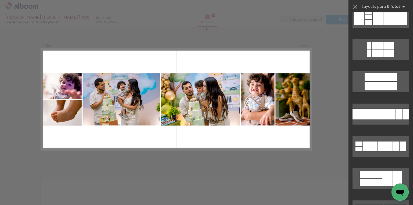
scroll to position [570, 0]
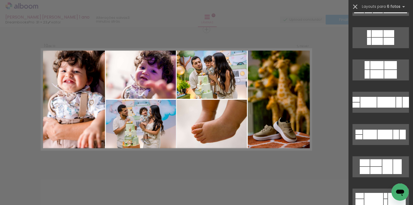
click at [353, 6] on iron-icon at bounding box center [355, 7] width 8 height 8
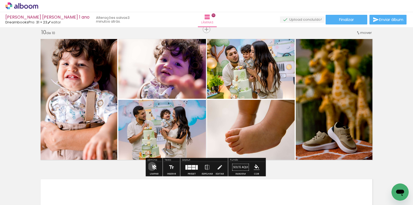
click at [152, 166] on iron-icon at bounding box center [154, 167] width 6 height 11
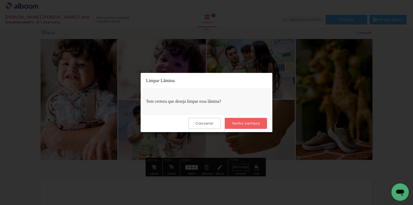
click at [0, 0] on slot "Tenho certeza" at bounding box center [0, 0] width 0 height 0
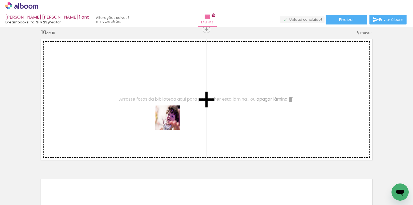
drag, startPoint x: 174, startPoint y: 129, endPoint x: 228, endPoint y: 175, distance: 71.0
click at [172, 121] on quentale-workspace at bounding box center [206, 102] width 413 height 205
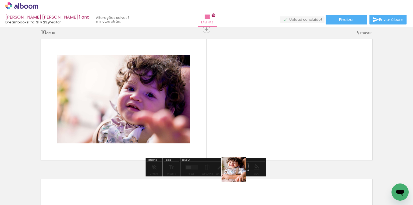
drag, startPoint x: 244, startPoint y: 183, endPoint x: 276, endPoint y: 177, distance: 32.0
click at [224, 117] on quentale-workspace at bounding box center [206, 102] width 413 height 205
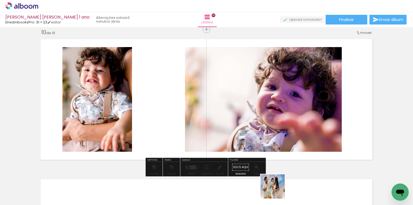
drag, startPoint x: 278, startPoint y: 192, endPoint x: 309, endPoint y: 179, distance: 33.5
click at [262, 123] on quentale-workspace at bounding box center [206, 102] width 413 height 205
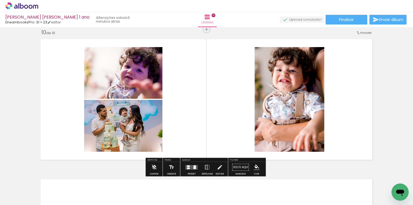
drag, startPoint x: 305, startPoint y: 187, endPoint x: 310, endPoint y: 146, distance: 41.1
click at [274, 130] on quentale-workspace at bounding box center [206, 102] width 413 height 205
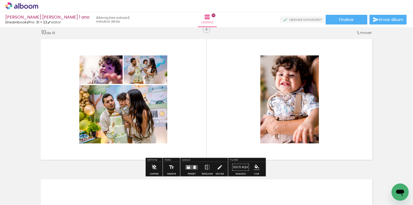
drag, startPoint x: 395, startPoint y: 186, endPoint x: 351, endPoint y: 143, distance: 62.4
click at [392, 183] on html at bounding box center [400, 191] width 17 height 17
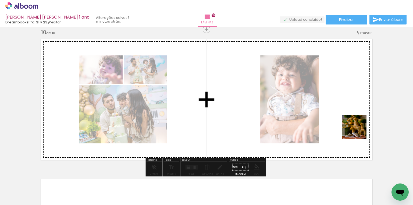
drag, startPoint x: 392, startPoint y: 178, endPoint x: 358, endPoint y: 130, distance: 58.1
click at [358, 131] on quentale-workspace at bounding box center [206, 102] width 413 height 205
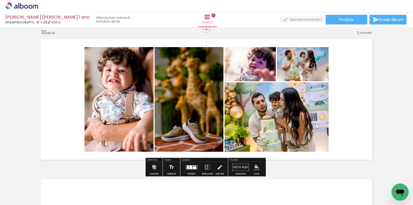
click at [190, 165] on div at bounding box center [191, 167] width 3 height 4
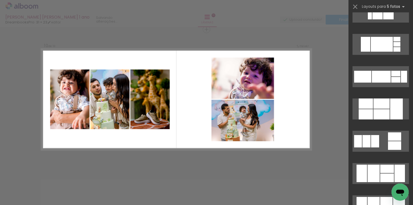
scroll to position [3593, 0]
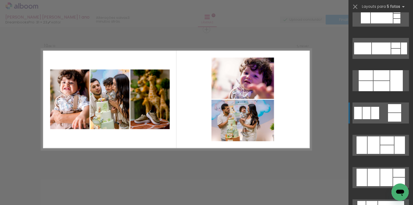
click at [388, 113] on div at bounding box center [394, 117] width 13 height 9
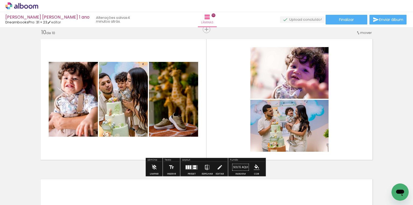
click at [206, 169] on iron-icon at bounding box center [207, 167] width 6 height 11
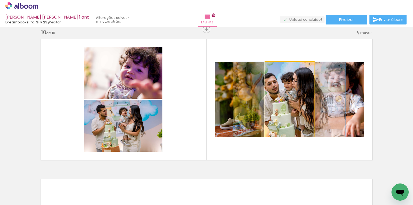
click at [283, 106] on quentale-photo at bounding box center [289, 99] width 49 height 75
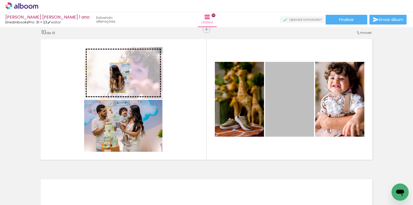
drag, startPoint x: 289, startPoint y: 95, endPoint x: 118, endPoint y: 78, distance: 171.9
click at [0, 0] on slot at bounding box center [0, 0] width 0 height 0
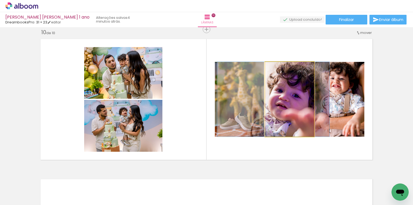
drag, startPoint x: 293, startPoint y: 105, endPoint x: 276, endPoint y: 104, distance: 16.2
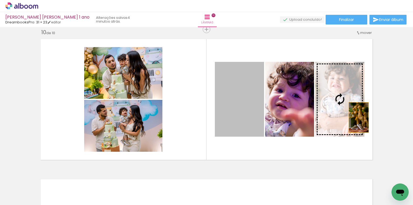
drag, startPoint x: 244, startPoint y: 116, endPoint x: 354, endPoint y: 115, distance: 110.0
click at [0, 0] on slot at bounding box center [0, 0] width 0 height 0
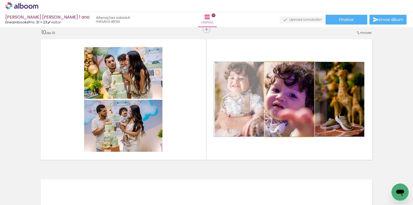
drag, startPoint x: 289, startPoint y: 110, endPoint x: 286, endPoint y: 105, distance: 6.0
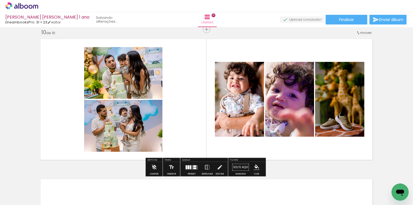
click at [347, 97] on quentale-photo at bounding box center [339, 99] width 49 height 75
click at [132, 85] on quentale-photo at bounding box center [123, 73] width 78 height 52
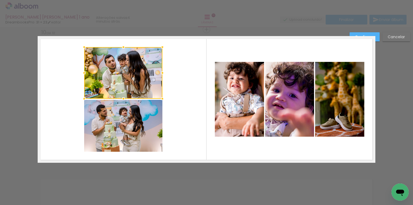
click at [138, 120] on quentale-photo at bounding box center [123, 126] width 78 height 52
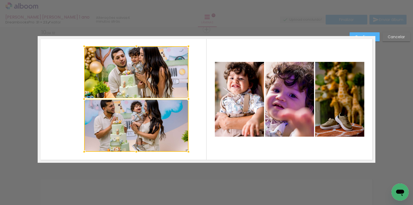
drag, startPoint x: 163, startPoint y: 46, endPoint x: 188, endPoint y: 45, distance: 25.3
click at [188, 45] on div at bounding box center [188, 46] width 11 height 11
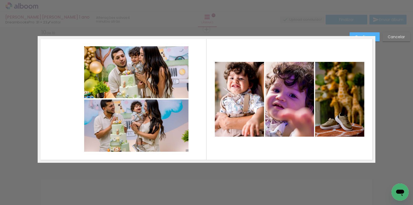
click at [155, 70] on quentale-photo at bounding box center [136, 72] width 104 height 52
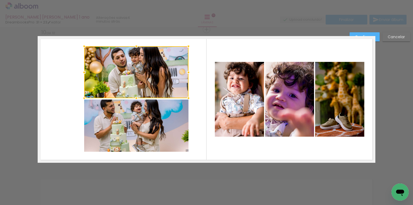
click at [135, 127] on quentale-photo at bounding box center [136, 125] width 104 height 52
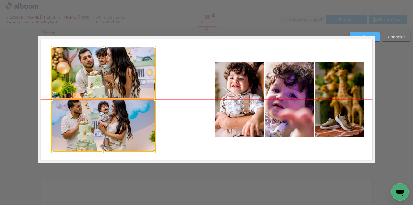
drag, startPoint x: 159, startPoint y: 96, endPoint x: 126, endPoint y: 94, distance: 32.9
click at [126, 94] on div at bounding box center [103, 99] width 104 height 105
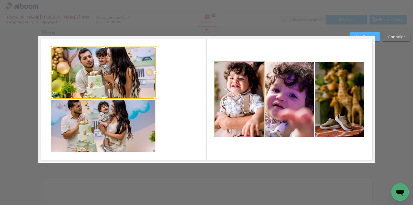
click at [234, 90] on quentale-photo at bounding box center [239, 99] width 49 height 75
click at [156, 90] on div at bounding box center [103, 73] width 104 height 52
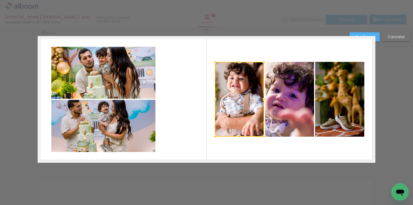
click at [274, 94] on quentale-photo at bounding box center [289, 99] width 49 height 75
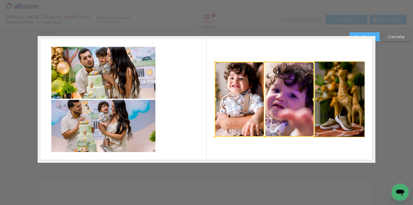
click at [328, 93] on quentale-photo at bounding box center [339, 99] width 49 height 75
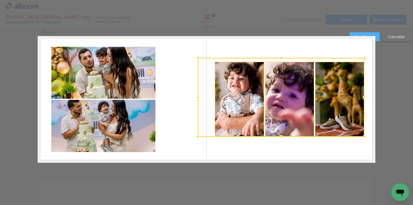
drag, startPoint x: 213, startPoint y: 61, endPoint x: 183, endPoint y: 50, distance: 31.7
click at [165, 48] on album-spread "10 de 10" at bounding box center [207, 99] width 338 height 127
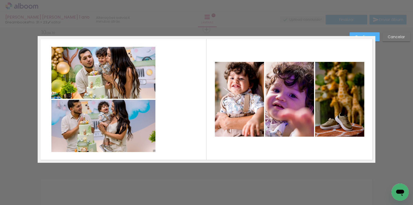
click at [236, 90] on quentale-photo at bounding box center [239, 99] width 49 height 75
click at [236, 90] on div at bounding box center [239, 99] width 49 height 75
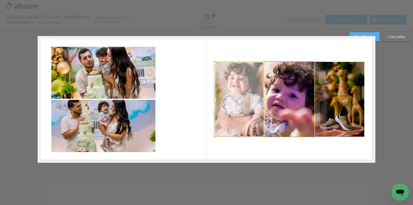
click at [289, 93] on quentale-photo at bounding box center [289, 99] width 49 height 75
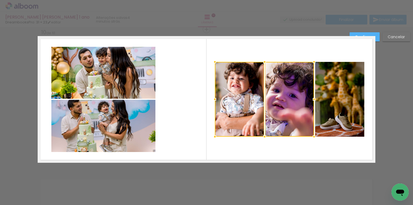
click at [327, 92] on quentale-photo at bounding box center [339, 99] width 49 height 75
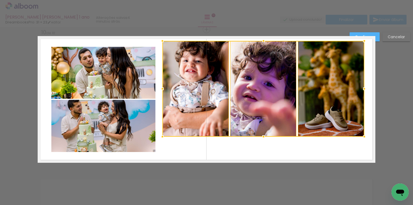
drag, startPoint x: 215, startPoint y: 61, endPoint x: 163, endPoint y: 40, distance: 56.5
click at [163, 40] on div at bounding box center [162, 40] width 11 height 11
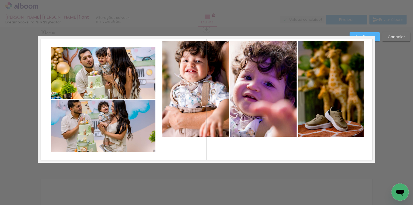
click at [185, 67] on quentale-photo at bounding box center [195, 89] width 67 height 96
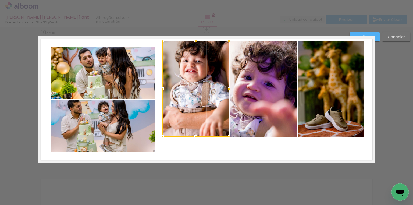
click at [244, 76] on quentale-photo at bounding box center [263, 89] width 66 height 96
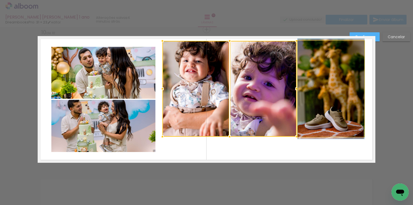
click at [311, 76] on quentale-photo at bounding box center [331, 89] width 67 height 96
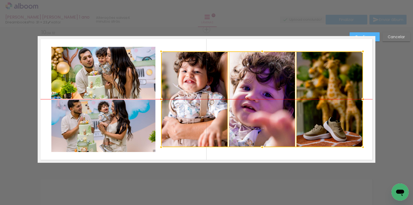
drag, startPoint x: 311, startPoint y: 76, endPoint x: 310, endPoint y: 89, distance: 13.2
click at [310, 89] on div at bounding box center [262, 99] width 202 height 96
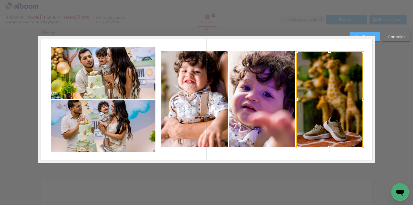
click at [374, 34] on paper-button "Confirmar" at bounding box center [365, 36] width 30 height 9
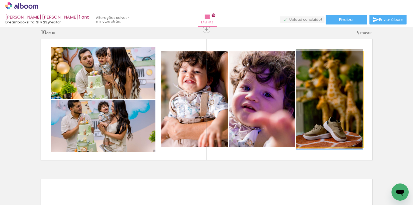
click at [321, 119] on quentale-photo at bounding box center [329, 99] width 67 height 96
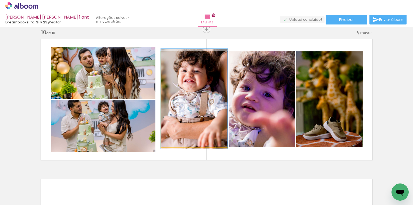
drag, startPoint x: 195, startPoint y: 104, endPoint x: 178, endPoint y: 104, distance: 16.7
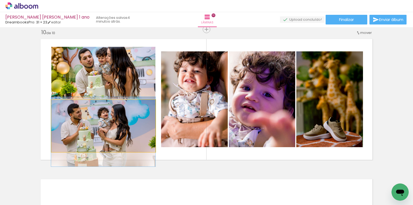
drag, startPoint x: 108, startPoint y: 113, endPoint x: 107, endPoint y: 119, distance: 6.1
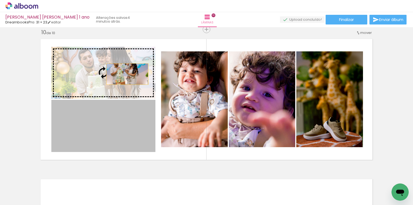
drag, startPoint x: 127, startPoint y: 118, endPoint x: 126, endPoint y: 74, distance: 43.6
click at [0, 0] on slot at bounding box center [0, 0] width 0 height 0
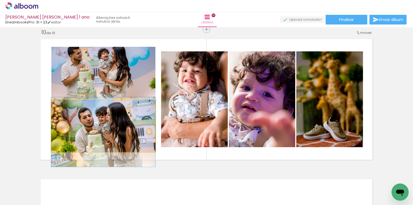
drag, startPoint x: 110, startPoint y: 122, endPoint x: 109, endPoint y: 128, distance: 6.2
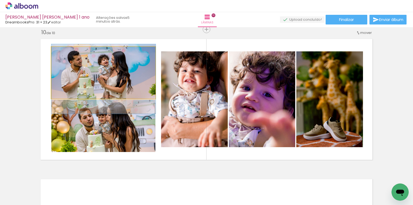
drag, startPoint x: 120, startPoint y: 74, endPoint x: 121, endPoint y: 81, distance: 6.5
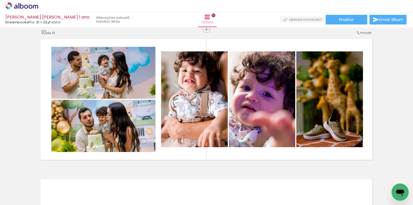
scroll to position [0, 44]
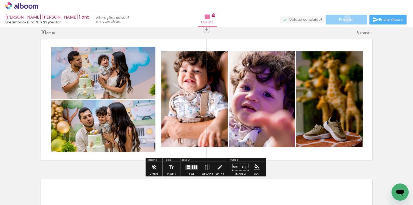
click at [345, 19] on span "Finalizar" at bounding box center [346, 20] width 15 height 4
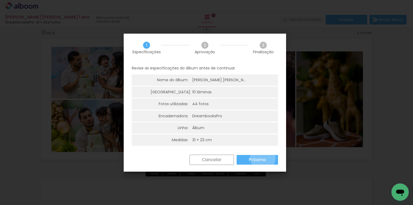
click at [0, 0] on slot "Próximo" at bounding box center [0, 0] width 0 height 0
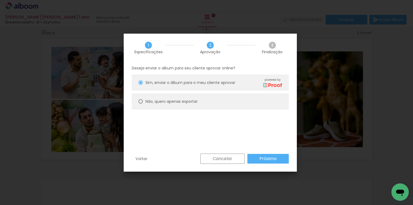
click at [139, 101] on div at bounding box center [140, 101] width 4 height 4
type paper-radio-button "on"
click at [0, 0] on slot "Próximo" at bounding box center [0, 0] width 0 height 0
type input "Alta, 300 DPI"
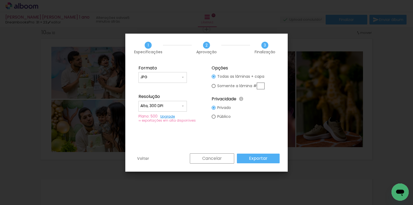
click at [0, 0] on slot "Exportar" at bounding box center [0, 0] width 0 height 0
